Goal: Download file/media

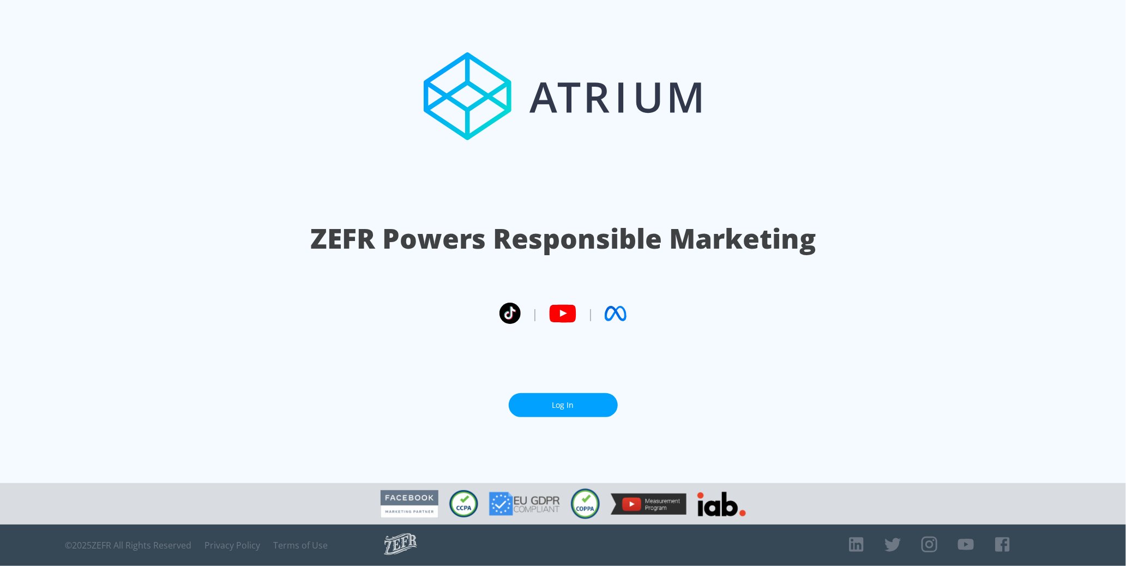
click at [555, 405] on link "Log In" at bounding box center [563, 405] width 109 height 25
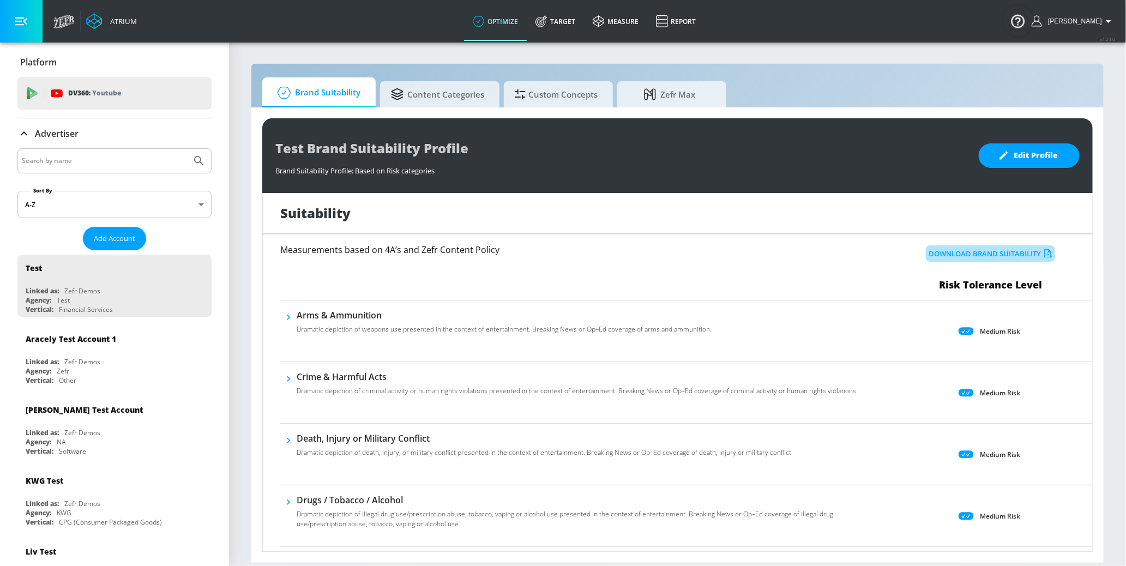
click at [996, 254] on button "Download Brand Suitability" at bounding box center [990, 253] width 129 height 17
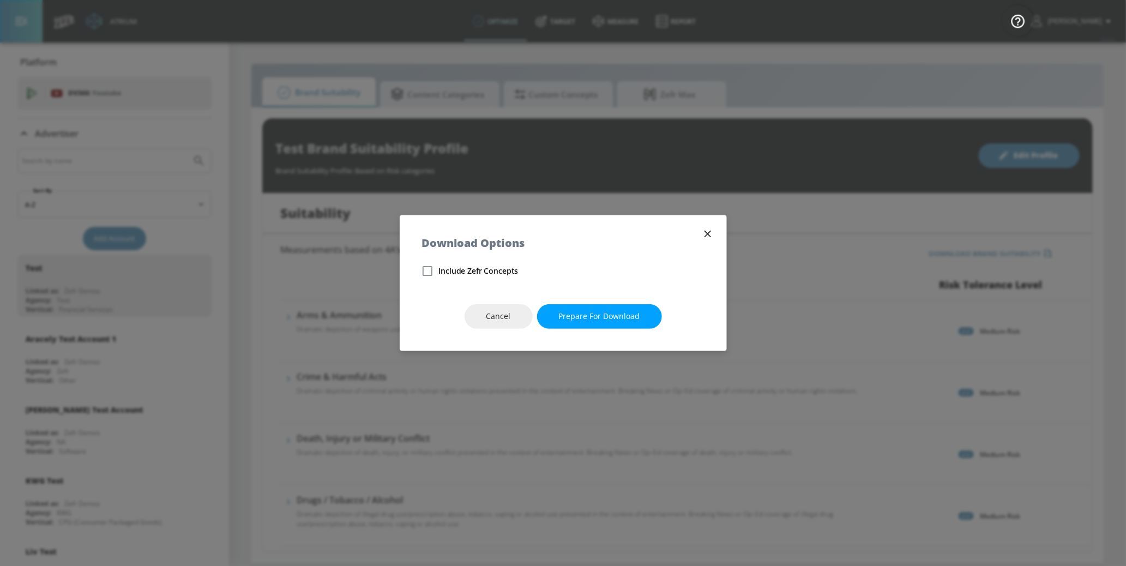
click at [702, 233] on icon "button" at bounding box center [708, 234] width 12 height 12
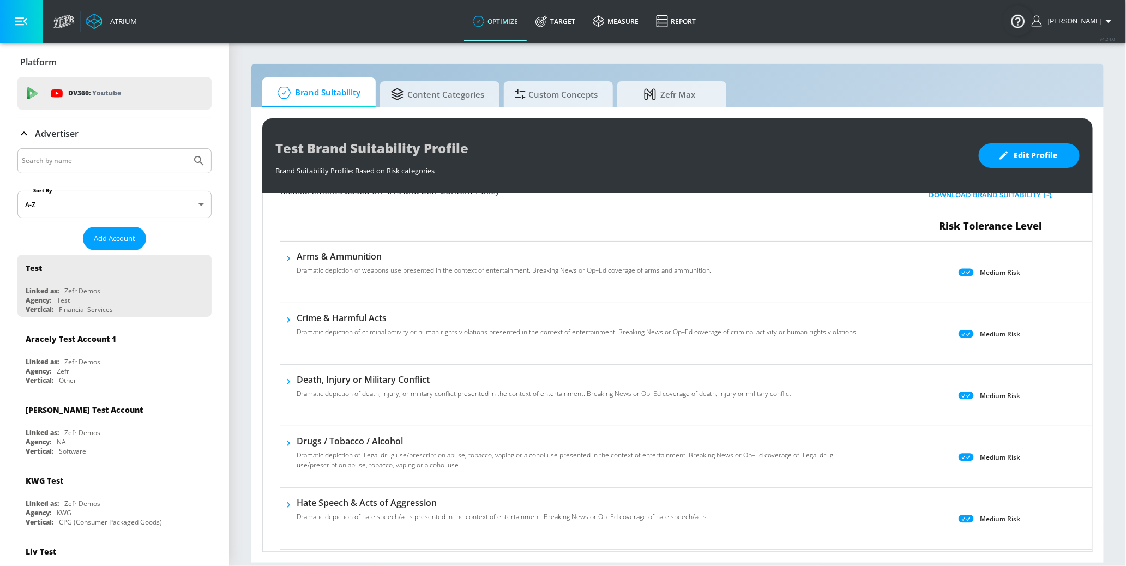
scroll to position [79, 0]
